Goal: Download file/media

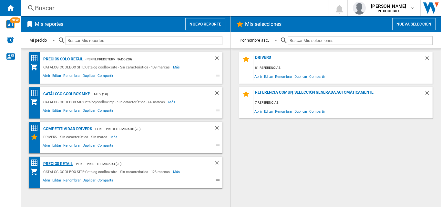
click at [62, 162] on div "PRECIOS RETAIL" at bounding box center [57, 164] width 31 height 8
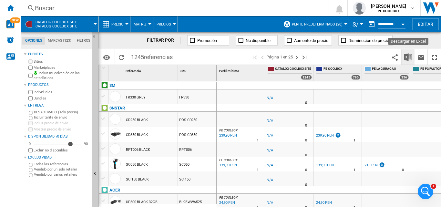
click at [406, 57] on img "Descargar en Excel" at bounding box center [408, 57] width 8 height 8
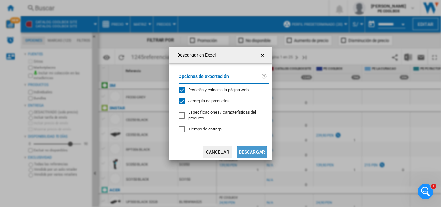
click at [249, 154] on button "Descargar" at bounding box center [252, 152] width 30 height 12
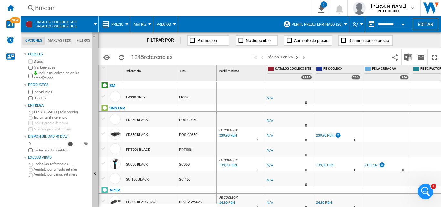
click at [231, 58] on span at bounding box center [213, 56] width 75 height 15
